Goal: Transaction & Acquisition: Purchase product/service

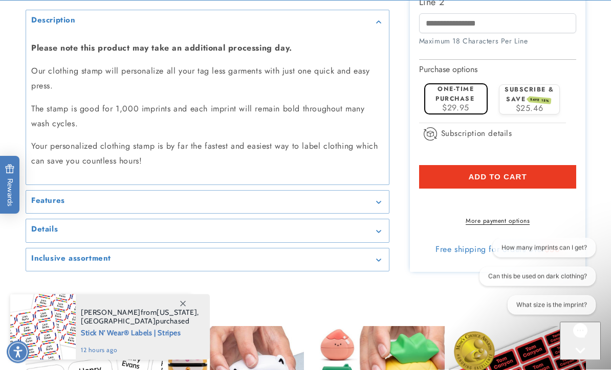
scroll to position [969, 0]
click at [372, 214] on summary "Features" at bounding box center [207, 202] width 363 height 23
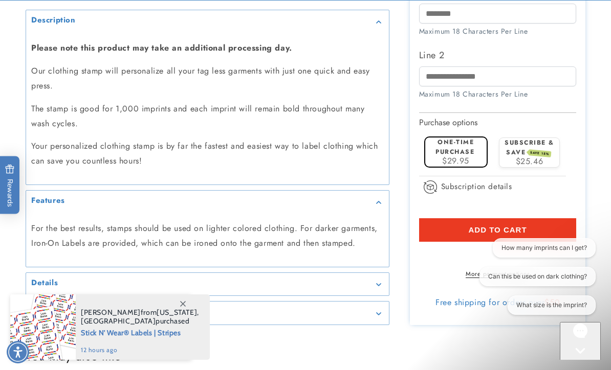
click at [377, 206] on div "Features" at bounding box center [207, 203] width 353 height 8
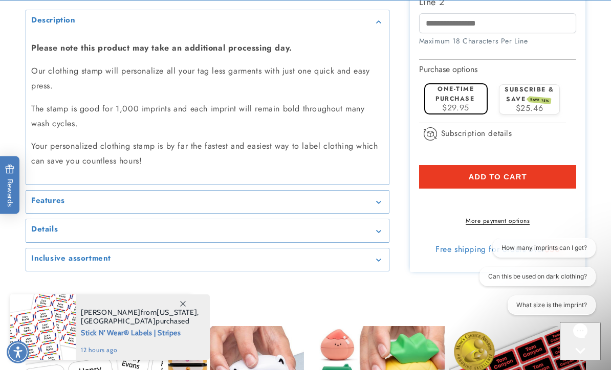
click at [378, 214] on summary "Features" at bounding box center [207, 202] width 363 height 23
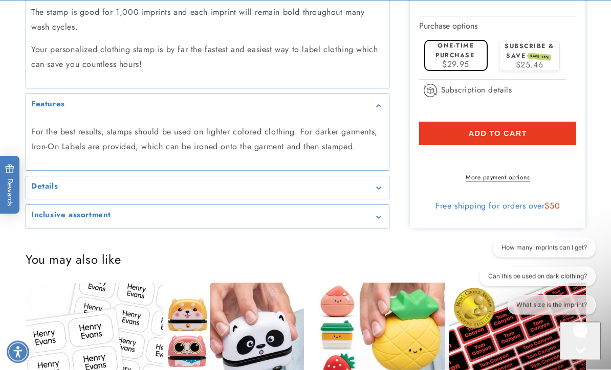
scroll to position [1065, 0]
click at [371, 200] on summary "Details" at bounding box center [207, 188] width 363 height 23
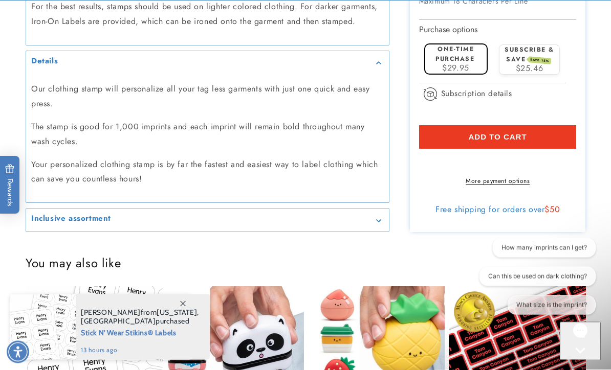
scroll to position [1189, 0]
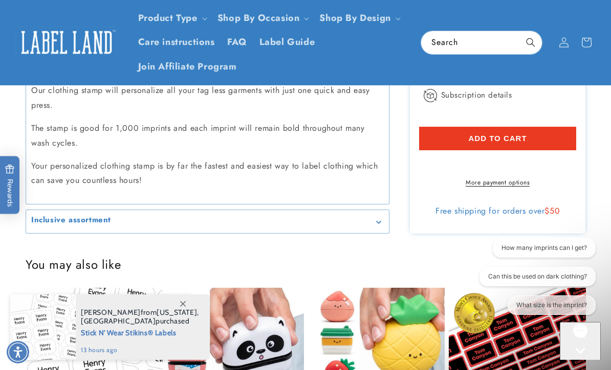
click at [362, 233] on summary "Inclusive assortment" at bounding box center [207, 221] width 363 height 23
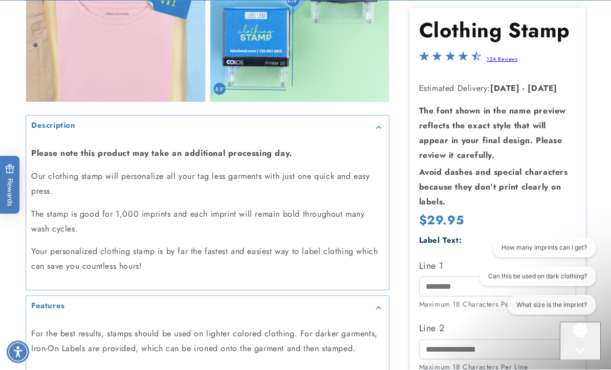
scroll to position [863, 0]
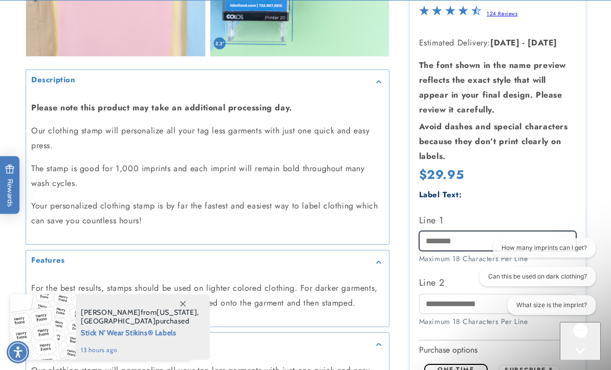
click at [487, 251] on input "Line 1" at bounding box center [498, 241] width 158 height 20
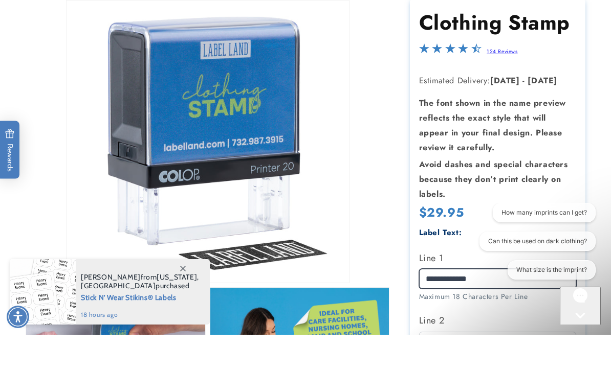
scroll to position [90, 0]
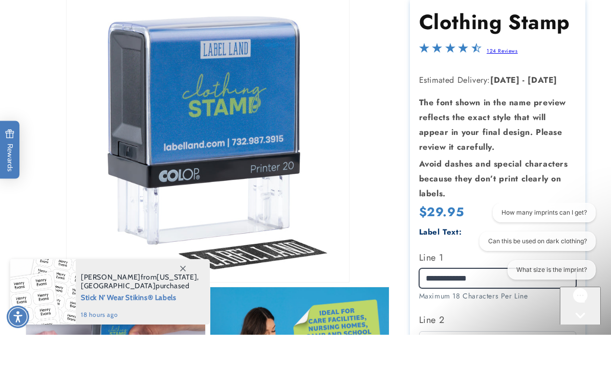
type input "**********"
click at [510, 82] on link "124 Reviews" at bounding box center [502, 86] width 31 height 8
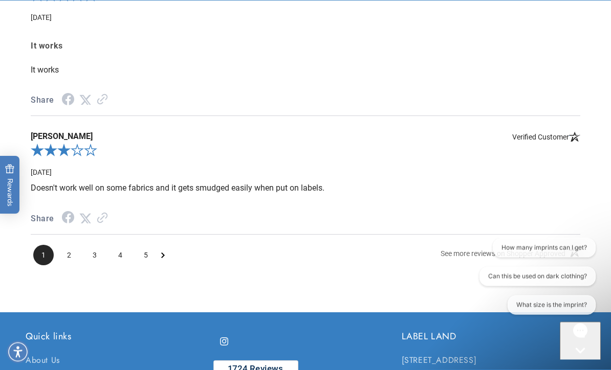
scroll to position [2079, 0]
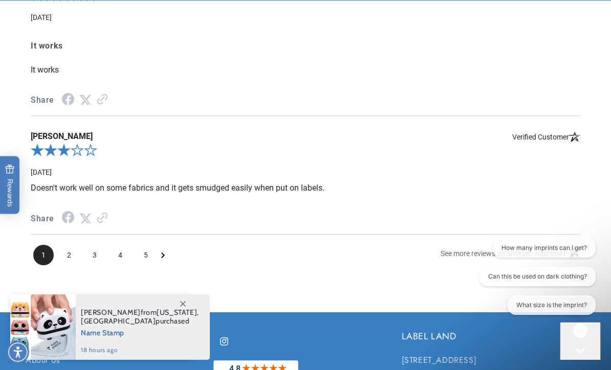
click at [164, 266] on span "Next Page" at bounding box center [163, 255] width 4 height 20
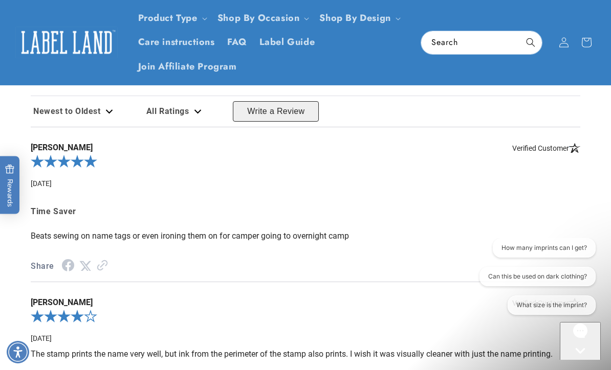
scroll to position [1757, 0]
